Goal: Task Accomplishment & Management: Manage account settings

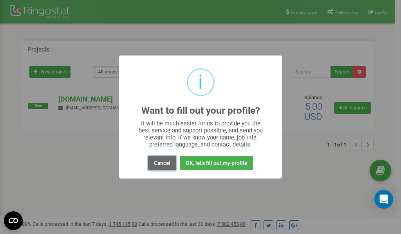
click at [164, 166] on button "Cancel" at bounding box center [162, 163] width 28 height 14
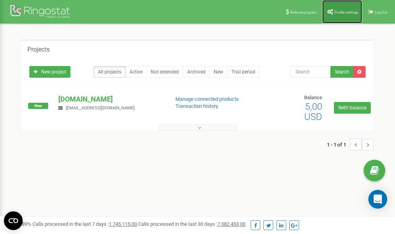
click at [338, 9] on link "Profile settings" at bounding box center [342, 11] width 40 height 23
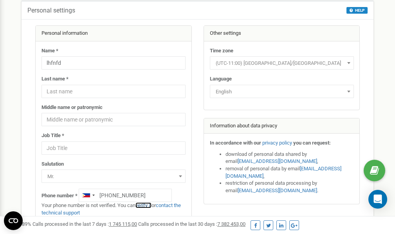
click at [149, 206] on link "verify it" at bounding box center [143, 206] width 16 height 6
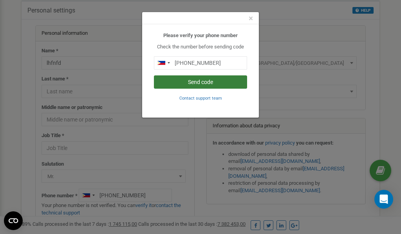
click at [188, 83] on button "Send code" at bounding box center [200, 82] width 93 height 13
